Goal: Task Accomplishment & Management: Complete application form

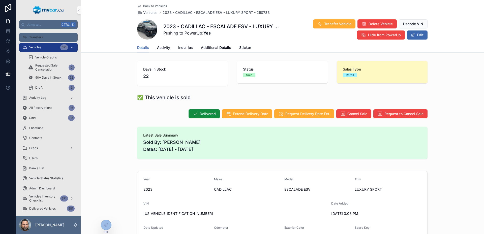
click at [47, 36] on div "Transfers" at bounding box center [48, 37] width 52 height 8
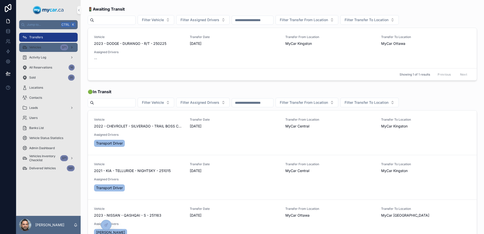
click at [43, 46] on div "Vehicles 371" at bounding box center [48, 47] width 52 height 8
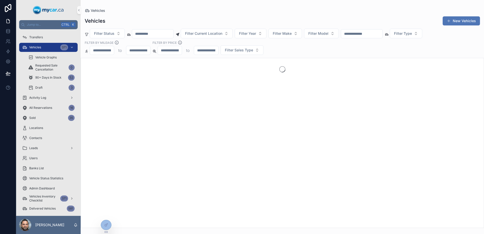
click at [453, 20] on button "New Vehicles" at bounding box center [460, 20] width 37 height 9
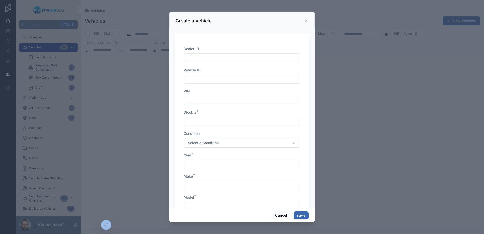
click at [253, 56] on input "scrollable content" at bounding box center [242, 57] width 116 height 7
type input "****"
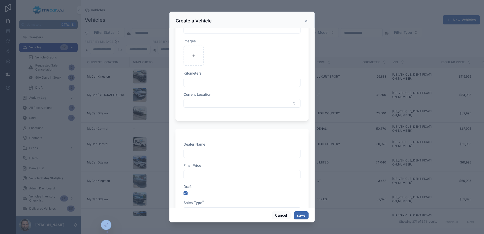
scroll to position [868, 0]
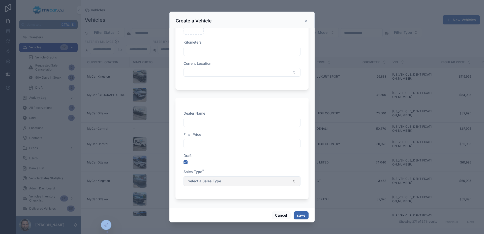
click at [257, 178] on button "Select a Sales Type" at bounding box center [241, 181] width 117 height 10
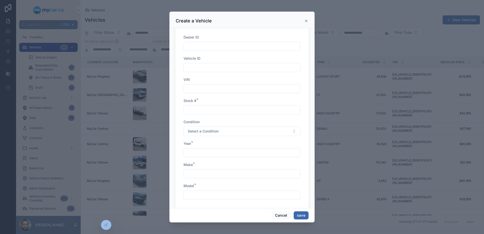
scroll to position [0, 0]
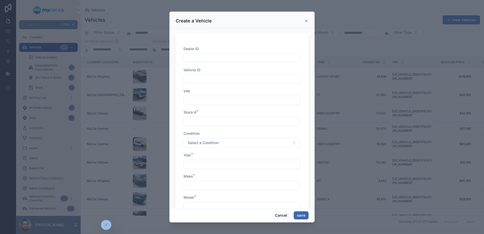
click at [217, 59] on input "scrollable content" at bounding box center [242, 57] width 116 height 7
click at [232, 76] on input "scrollable content" at bounding box center [242, 79] width 116 height 7
click at [245, 95] on div "VIN" at bounding box center [241, 97] width 117 height 16
click at [249, 99] on input "scrollable content" at bounding box center [242, 100] width 116 height 7
click at [233, 122] on input "scrollable content" at bounding box center [242, 121] width 116 height 7
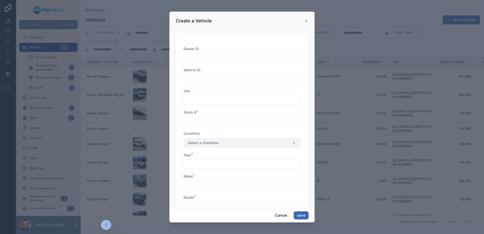
click at [234, 143] on button "Select a Condition" at bounding box center [241, 143] width 117 height 10
click at [214, 161] on input "scrollable content" at bounding box center [242, 164] width 116 height 7
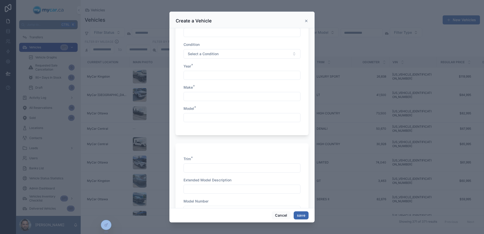
scroll to position [101, 0]
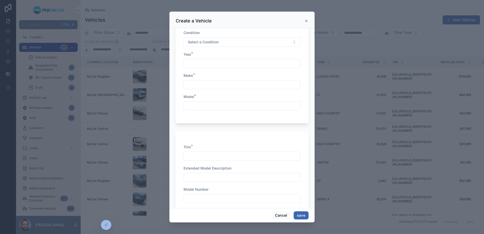
click at [199, 81] on div "scrollable content" at bounding box center [241, 84] width 117 height 9
click at [217, 105] on input "scrollable content" at bounding box center [242, 105] width 116 height 7
click at [225, 149] on div "Trim *" at bounding box center [241, 147] width 117 height 5
click at [226, 153] on div "scrollable content" at bounding box center [241, 156] width 117 height 9
click at [234, 175] on input "scrollable content" at bounding box center [242, 177] width 116 height 7
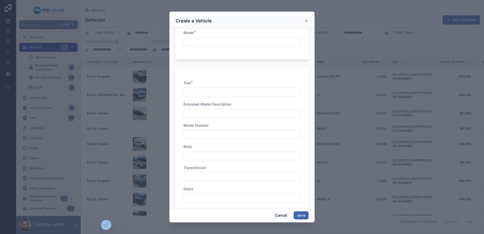
scroll to position [201, 0]
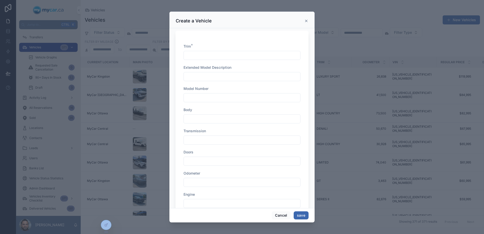
click at [201, 90] on span "Model Number" at bounding box center [195, 88] width 25 height 4
drag, startPoint x: 208, startPoint y: 98, endPoint x: 211, endPoint y: 103, distance: 5.1
click at [209, 101] on input "scrollable content" at bounding box center [242, 97] width 116 height 7
click at [218, 129] on div "Transmission" at bounding box center [241, 130] width 117 height 5
click at [225, 151] on div "Doors" at bounding box center [241, 152] width 117 height 5
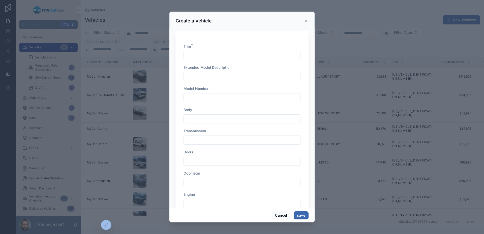
click at [229, 176] on div "Odometer" at bounding box center [241, 173] width 117 height 5
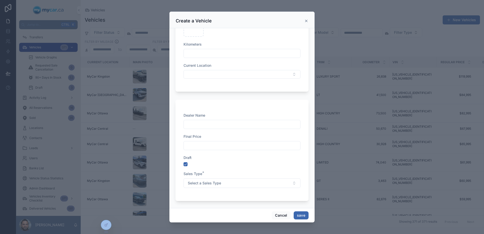
scroll to position [868, 0]
click at [208, 123] on input "scrollable content" at bounding box center [242, 122] width 116 height 7
click at [221, 146] on input "scrollable content" at bounding box center [242, 143] width 116 height 7
click at [240, 179] on button "Select a Sales Type" at bounding box center [241, 181] width 117 height 10
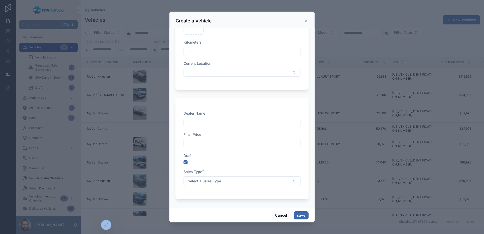
click at [221, 145] on input "scrollable content" at bounding box center [242, 143] width 116 height 7
click at [209, 121] on input "scrollable content" at bounding box center [242, 122] width 116 height 7
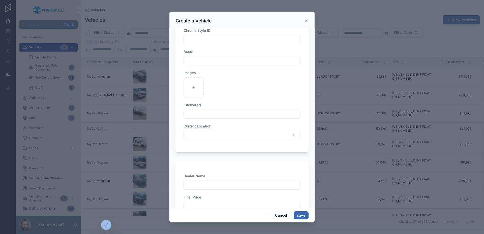
scroll to position [817, 0]
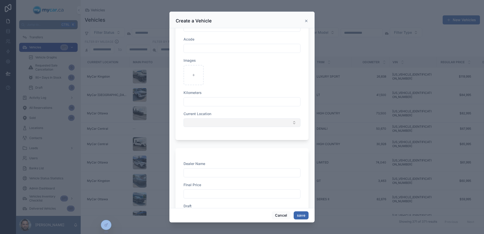
click at [207, 125] on button "Select Button" at bounding box center [241, 122] width 117 height 9
click at [206, 123] on button "Select Button" at bounding box center [241, 122] width 117 height 9
click at [201, 104] on input "scrollable content" at bounding box center [242, 101] width 116 height 7
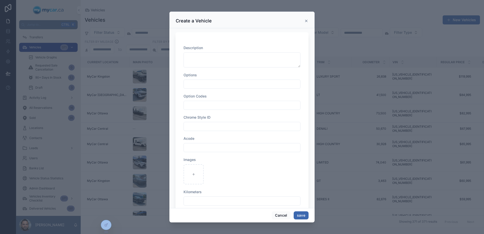
scroll to position [717, 0]
drag, startPoint x: 233, startPoint y: 150, endPoint x: 226, endPoint y: 133, distance: 18.5
click at [233, 150] on input "scrollable content" at bounding box center [242, 149] width 116 height 7
drag, startPoint x: 221, startPoint y: 126, endPoint x: 219, endPoint y: 123, distance: 3.4
click at [221, 125] on input "scrollable content" at bounding box center [242, 127] width 116 height 7
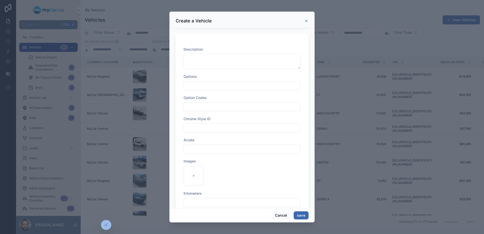
click at [212, 105] on input "scrollable content" at bounding box center [242, 106] width 116 height 7
click at [207, 81] on div "scrollable content" at bounding box center [241, 85] width 117 height 9
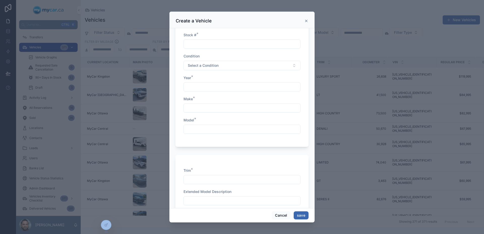
scroll to position [0, 0]
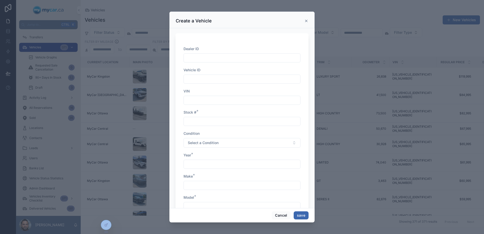
click at [305, 20] on icon "scrollable content" at bounding box center [306, 21] width 4 height 4
